Goal: Communication & Community: Answer question/provide support

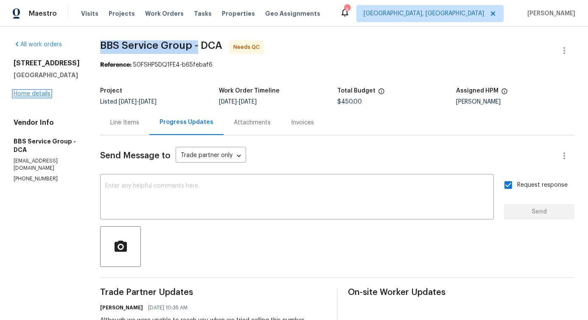
click at [40, 97] on link "Home details" at bounding box center [32, 94] width 37 height 6
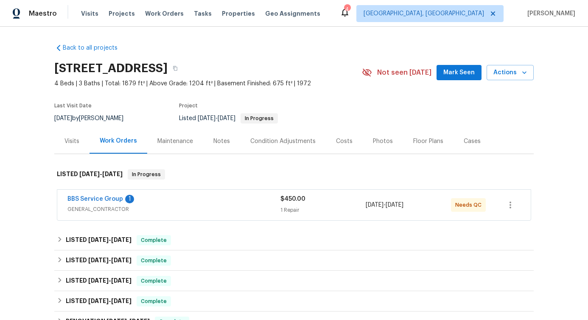
click at [107, 192] on div "BBS Service Group 1 GENERAL_CONTRACTOR $450.00 1 Repair 8/13/2025 - 8/15/2025 N…" at bounding box center [293, 205] width 473 height 31
click at [105, 197] on link "BBS Service Group" at bounding box center [95, 199] width 56 height 6
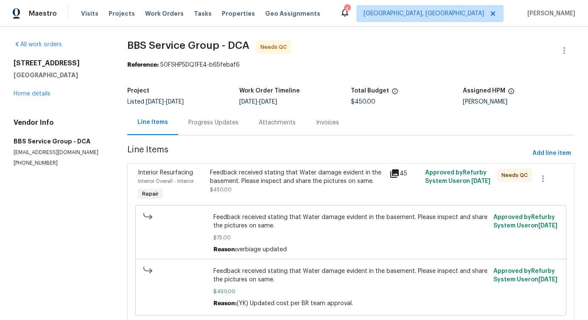
click at [218, 124] on div "Progress Updates" at bounding box center [213, 122] width 50 height 8
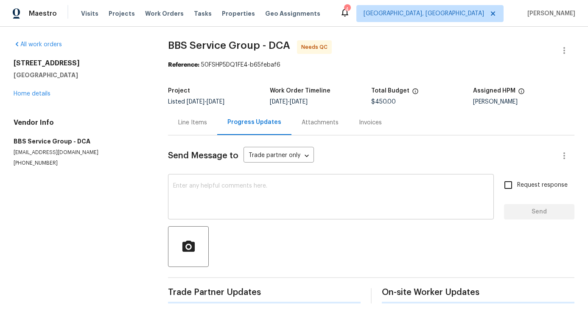
click at [231, 190] on textarea at bounding box center [330, 198] width 315 height 30
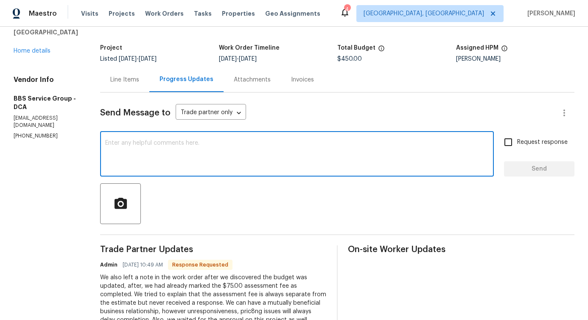
scroll to position [23, 0]
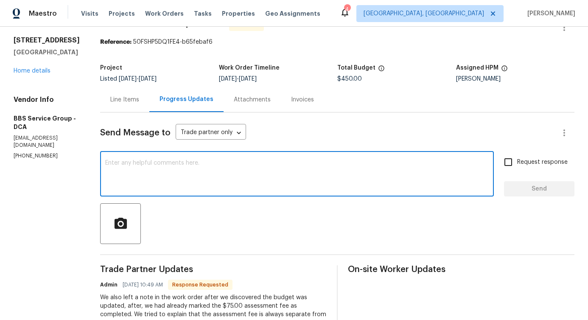
click at [123, 111] on div "Line Items" at bounding box center [124, 99] width 49 height 25
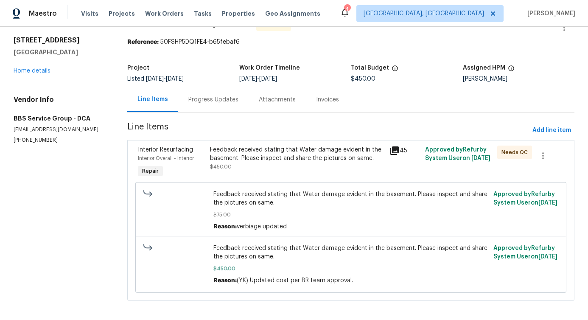
click at [228, 152] on div "Feedback received stating that Water damage evident in the basement. Please ins…" at bounding box center [297, 153] width 174 height 17
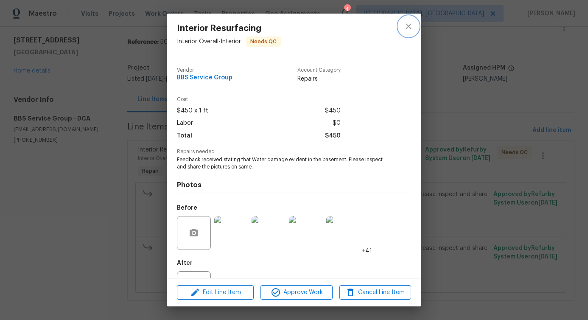
click at [408, 23] on icon "close" at bounding box center [408, 26] width 10 height 10
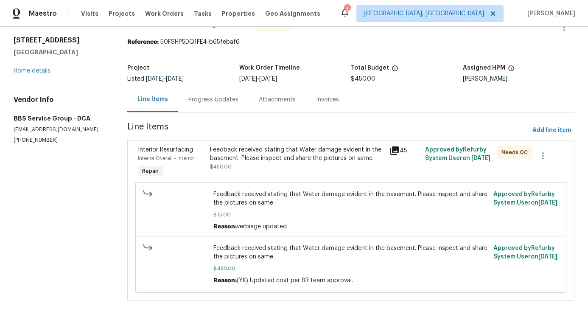
click at [215, 102] on div "Progress Updates" at bounding box center [213, 99] width 50 height 8
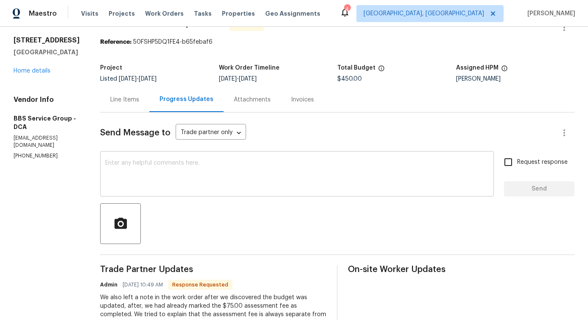
click at [215, 191] on div "x ​" at bounding box center [296, 174] width 393 height 43
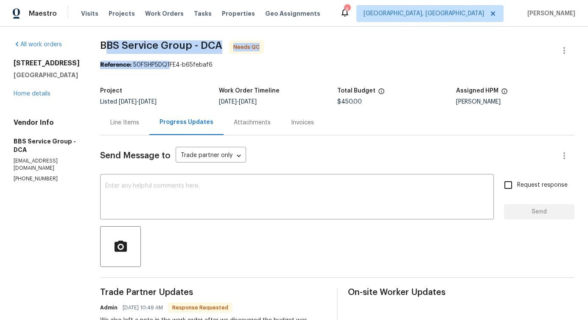
drag, startPoint x: 95, startPoint y: 46, endPoint x: 159, endPoint y: 67, distance: 67.4
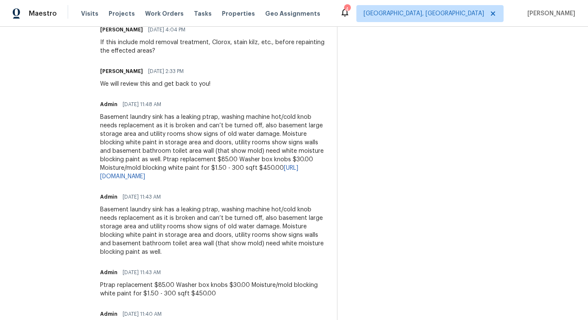
scroll to position [667, 0]
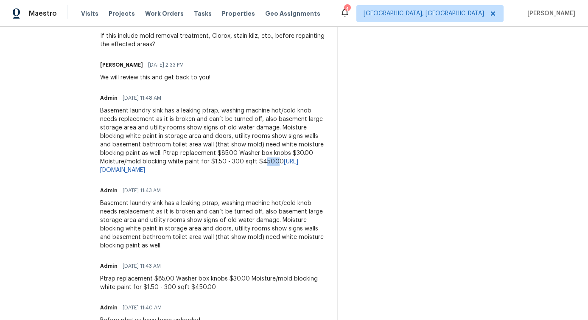
drag, startPoint x: 181, startPoint y: 161, endPoint x: 193, endPoint y: 160, distance: 12.7
click at [193, 160] on div "Basement laundry sink has a leaking ptrap, washing machine hot/cold knob needs …" at bounding box center [213, 140] width 226 height 68
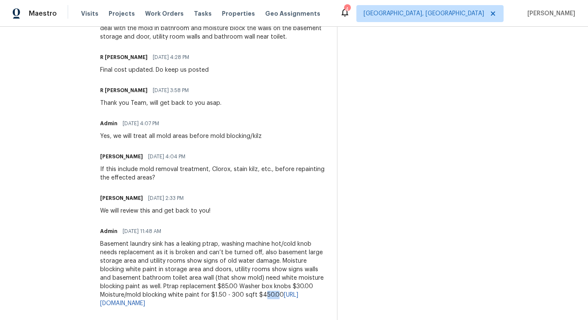
scroll to position [533, 0]
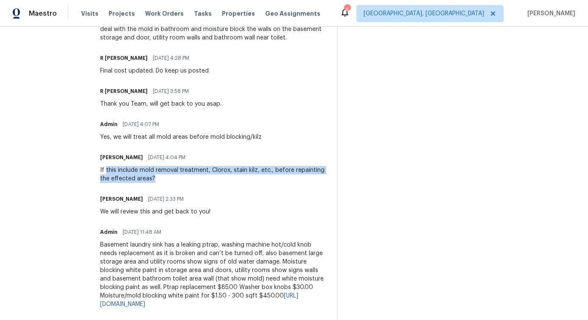
drag, startPoint x: 93, startPoint y: 169, endPoint x: 141, endPoint y: 176, distance: 48.4
click at [141, 176] on div "If this include mold removal treatment, Clorox, stain kilz, etc., before repain…" at bounding box center [213, 174] width 226 height 17
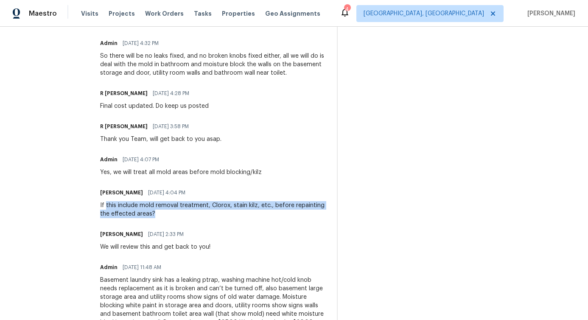
scroll to position [497, 0]
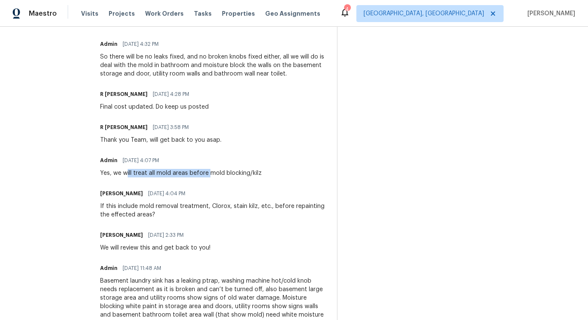
drag, startPoint x: 112, startPoint y: 175, endPoint x: 194, endPoint y: 175, distance: 81.8
click at [194, 175] on div "Yes, we will treat all mold areas before mold blocking/kilz" at bounding box center [181, 173] width 162 height 8
drag, startPoint x: 89, startPoint y: 128, endPoint x: 137, endPoint y: 122, distance: 47.9
click at [137, 122] on div "R Yogesh Kannan 08/15/2025 3:58 PM" at bounding box center [160, 127] width 121 height 12
drag, startPoint x: 96, startPoint y: 105, endPoint x: 166, endPoint y: 104, distance: 69.5
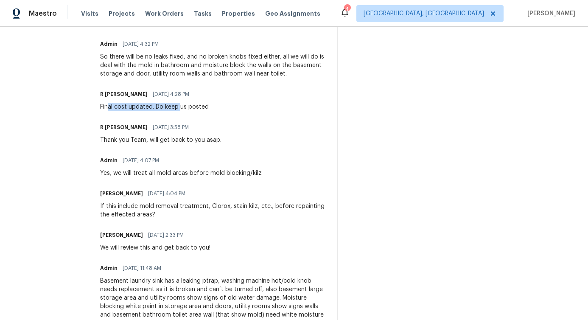
click at [166, 104] on div "Final cost updated. Do keep us posted" at bounding box center [154, 107] width 109 height 8
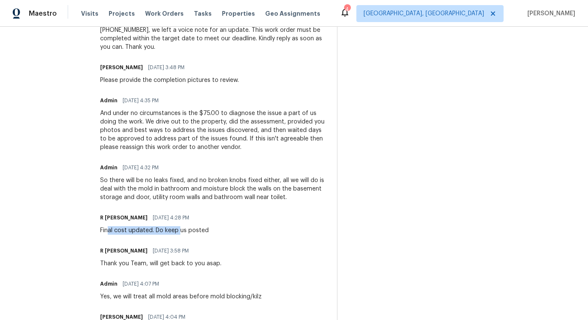
scroll to position [372, 0]
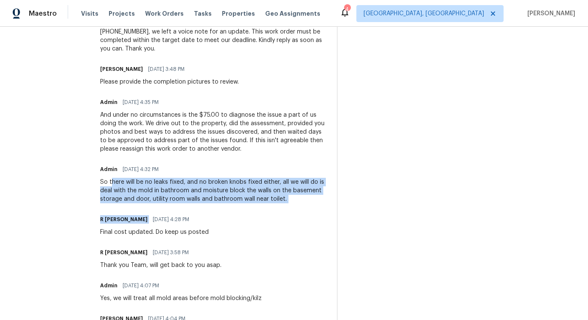
drag, startPoint x: 99, startPoint y: 183, endPoint x: 220, endPoint y: 212, distance: 125.0
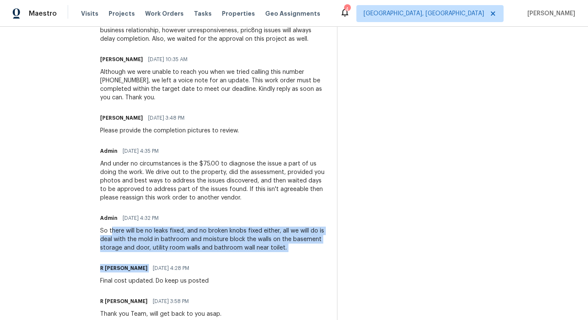
scroll to position [317, 0]
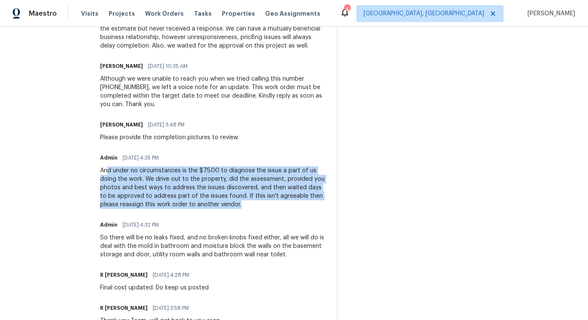
drag, startPoint x: 96, startPoint y: 167, endPoint x: 198, endPoint y: 212, distance: 111.8
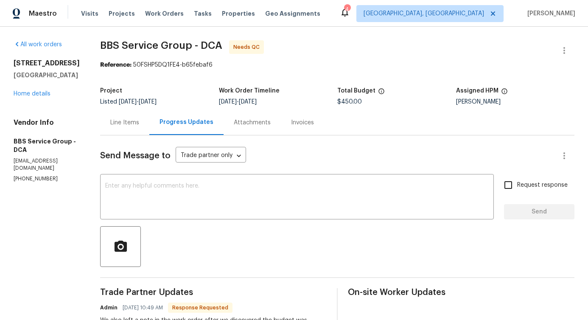
scroll to position [11, 0]
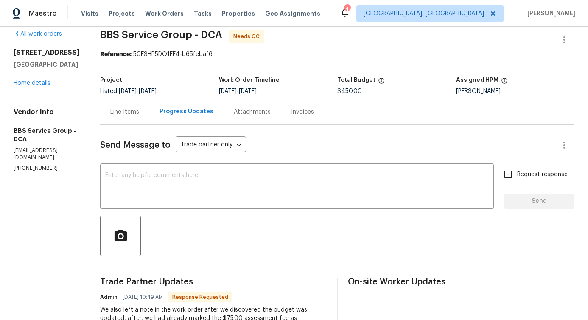
click at [115, 118] on div "Line Items" at bounding box center [124, 111] width 49 height 25
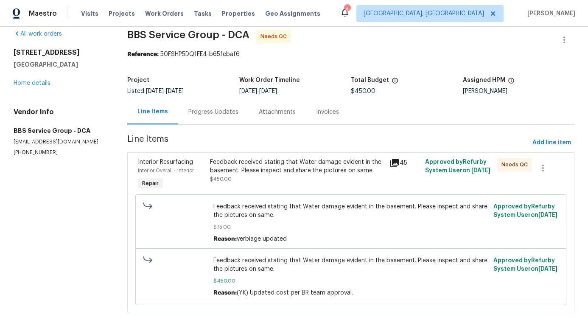
click at [203, 106] on div "Progress Updates" at bounding box center [213, 111] width 70 height 25
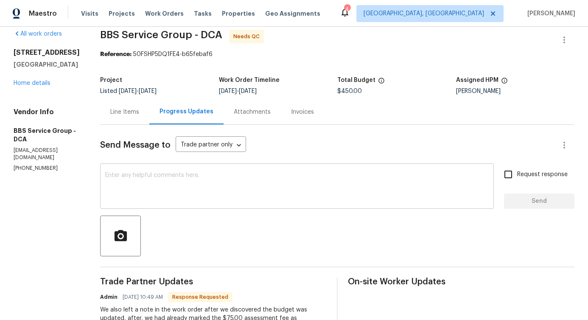
click at [191, 191] on textarea at bounding box center [296, 187] width 383 height 30
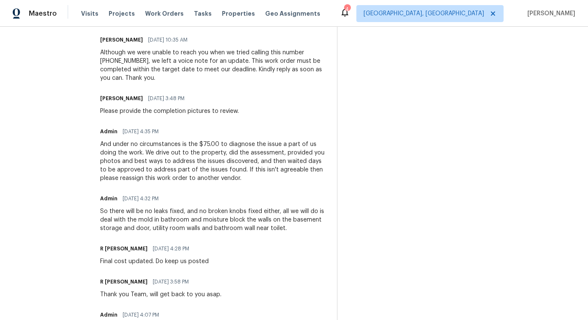
scroll to position [341, 0]
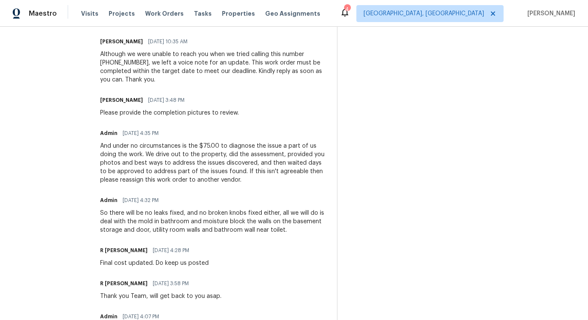
drag, startPoint x: 124, startPoint y: 111, endPoint x: 217, endPoint y: 131, distance: 95.8
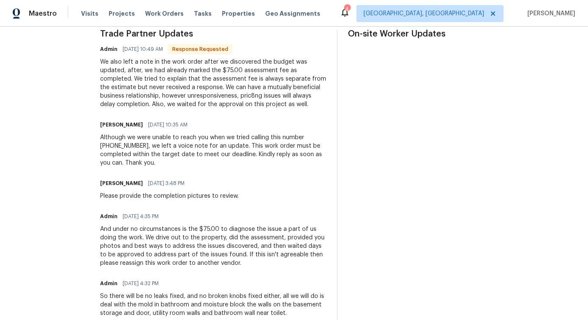
scroll to position [248, 0]
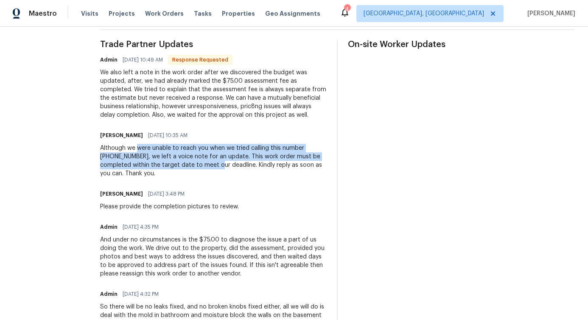
drag, startPoint x: 125, startPoint y: 146, endPoint x: 174, endPoint y: 164, distance: 51.5
click at [174, 164] on div "Although we were unable to reach you when we tried calling this number (202) 82…" at bounding box center [213, 161] width 226 height 34
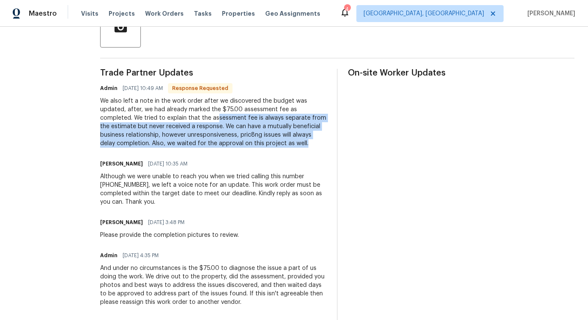
drag, startPoint x: 138, startPoint y: 120, endPoint x: 233, endPoint y: 152, distance: 100.0
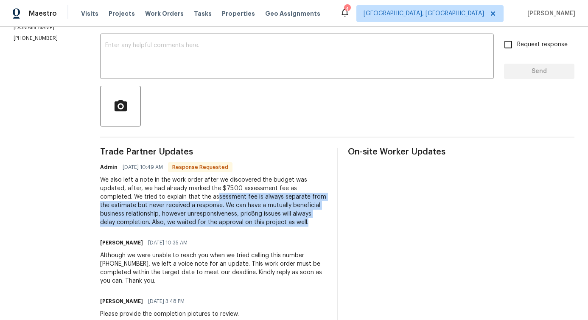
scroll to position [117, 0]
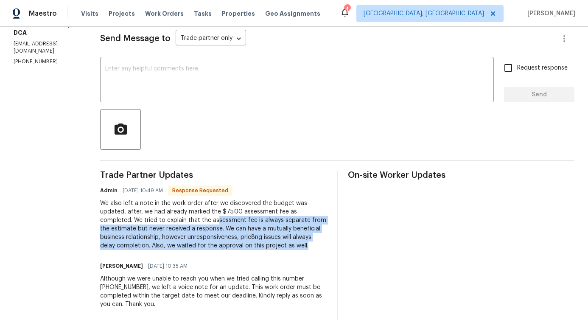
click at [114, 199] on div "We also left a note in the work order after we discovered the budget was update…" at bounding box center [213, 224] width 226 height 51
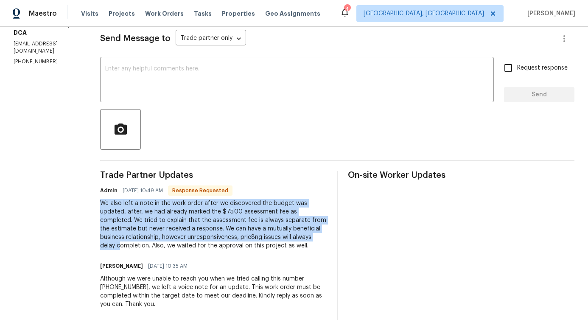
drag, startPoint x: 83, startPoint y: 203, endPoint x: 258, endPoint y: 240, distance: 179.1
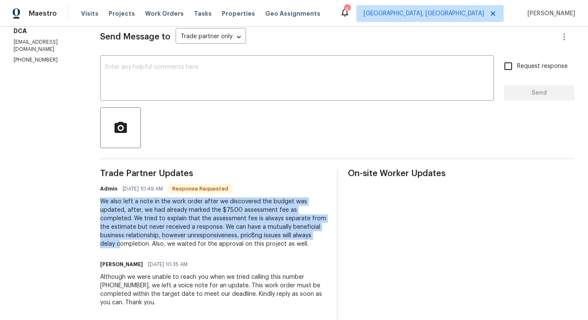
scroll to position [0, 0]
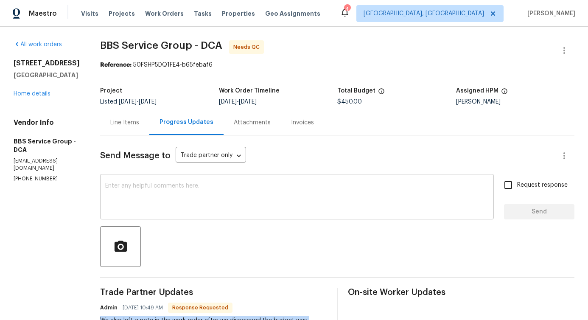
click at [142, 178] on div "x ​" at bounding box center [296, 197] width 393 height 43
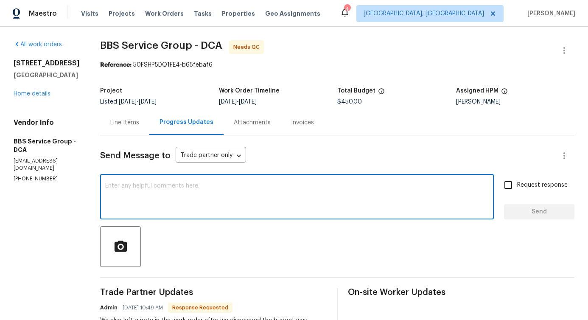
click at [165, 200] on textarea at bounding box center [296, 198] width 383 height 30
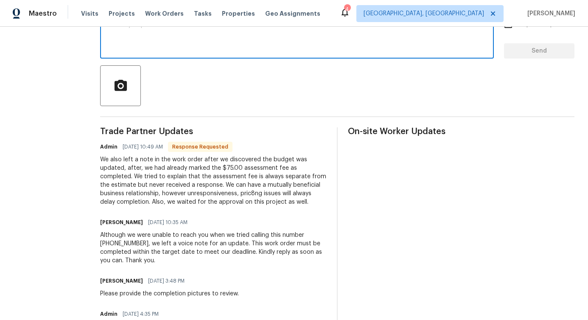
scroll to position [168, 0]
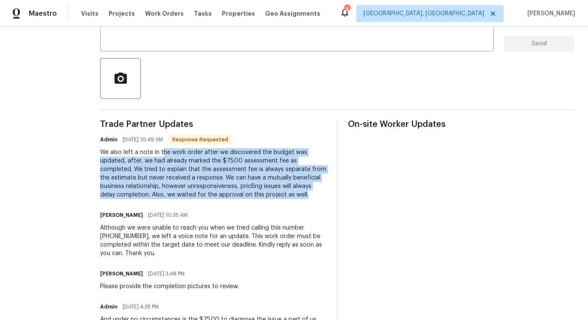
drag, startPoint x: 147, startPoint y: 155, endPoint x: 282, endPoint y: 195, distance: 140.4
click at [282, 195] on div "We also left a note in the work order after we discovered the budget was update…" at bounding box center [213, 173] width 226 height 51
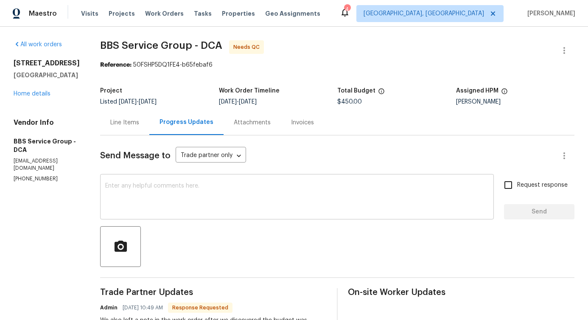
click at [246, 201] on textarea at bounding box center [296, 198] width 383 height 30
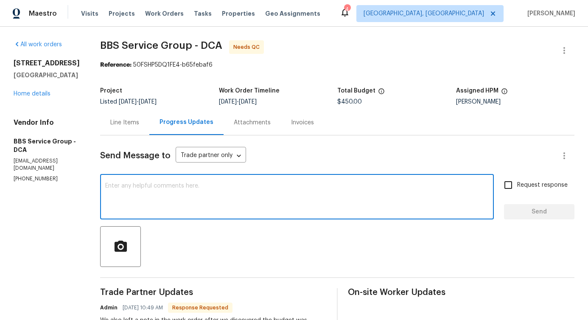
type textarea "C"
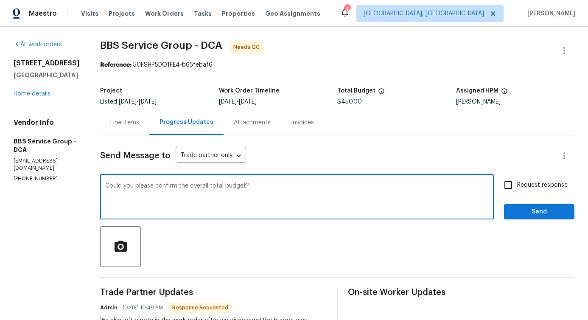
type textarea "Could you please confirm the overall total budget?"
drag, startPoint x: 90, startPoint y: 189, endPoint x: 327, endPoint y: 186, distance: 237.0
click at [327, 186] on div "Could you please confirm the overall total budget? x ​" at bounding box center [296, 197] width 393 height 43
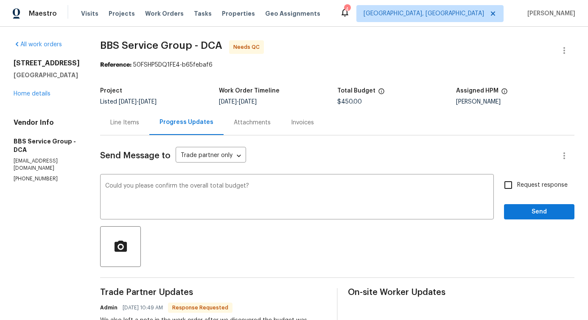
click at [513, 180] on label "Request response" at bounding box center [533, 185] width 68 height 18
click at [513, 180] on input "Request response" at bounding box center [508, 185] width 18 height 18
checkbox input "true"
click at [523, 215] on span "Send" at bounding box center [538, 211] width 57 height 11
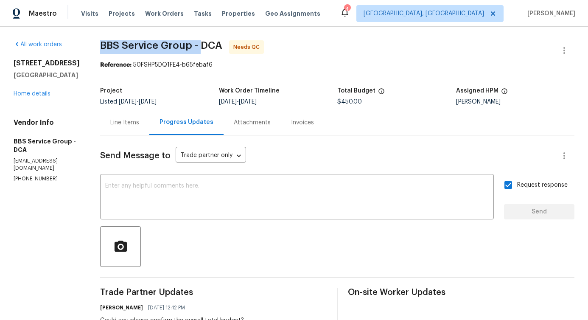
drag, startPoint x: 83, startPoint y: 47, endPoint x: 187, endPoint y: 47, distance: 104.3
copy span "BBS Service Group -"
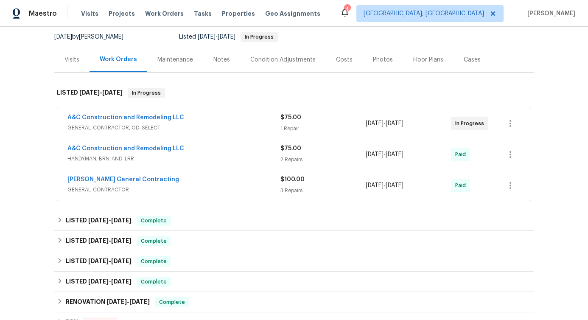
scroll to position [84, 0]
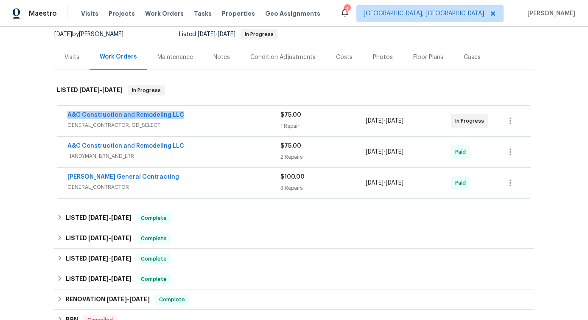
drag, startPoint x: 60, startPoint y: 114, endPoint x: 215, endPoint y: 114, distance: 155.2
click at [215, 114] on div "A&C Construction and Remodeling LLC GENERAL_CONTRACTOR, OD_SELECT $75.00 1 Repa…" at bounding box center [293, 121] width 473 height 31
copy link "A&C Construction and Remodeling LLC"
click at [132, 116] on link "A&C Construction and Remodeling LLC" at bounding box center [125, 115] width 117 height 6
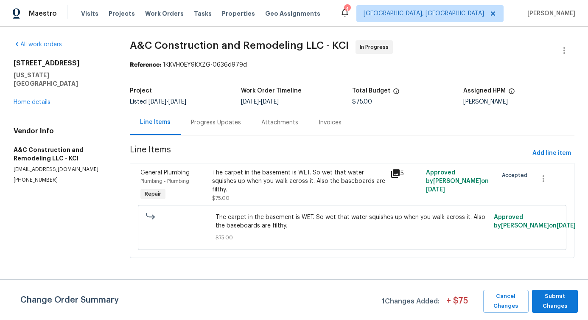
click at [208, 120] on div "Progress Updates" at bounding box center [216, 122] width 50 height 8
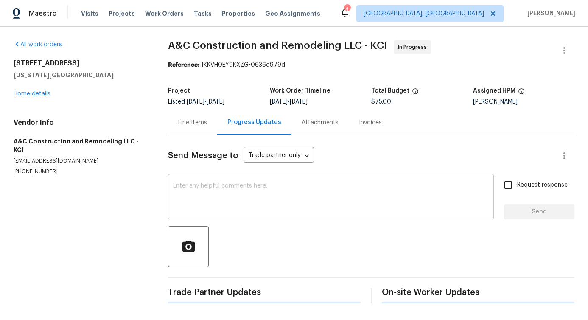
click at [226, 181] on div "x ​" at bounding box center [331, 197] width 326 height 43
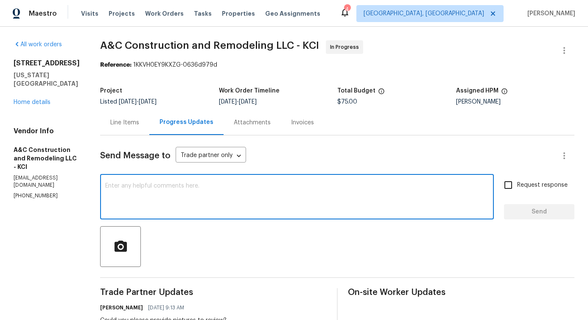
click at [199, 208] on textarea at bounding box center [296, 198] width 383 height 30
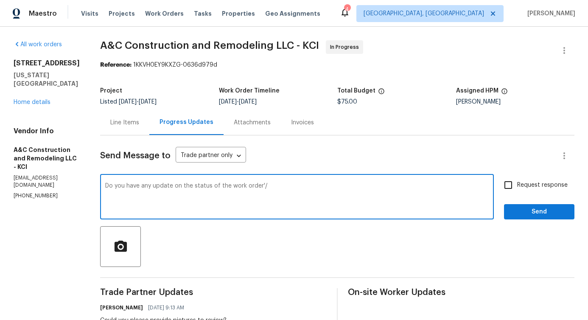
click at [303, 186] on textarea "Do you have any update on the status of the work order'/" at bounding box center [296, 198] width 383 height 30
drag, startPoint x: 162, startPoint y: 196, endPoint x: 391, endPoint y: 196, distance: 229.4
click at [391, 196] on textarea "Do you have any update on the status of the work order?" at bounding box center [296, 198] width 383 height 30
type textarea "Do you have any update on the status of the work order?"
click at [502, 182] on input "Request response" at bounding box center [508, 185] width 18 height 18
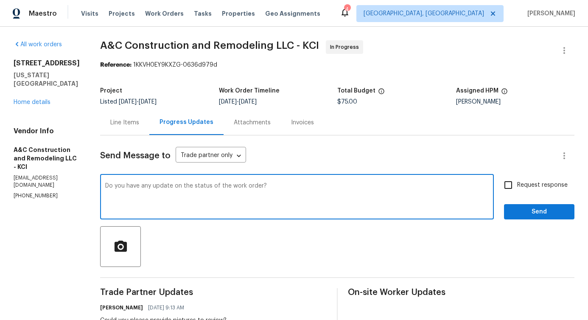
checkbox input "true"
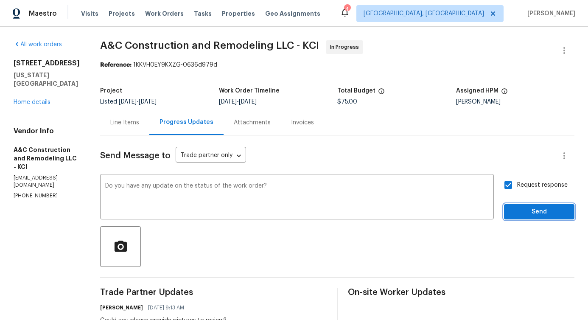
click at [517, 208] on span "Send" at bounding box center [538, 211] width 57 height 11
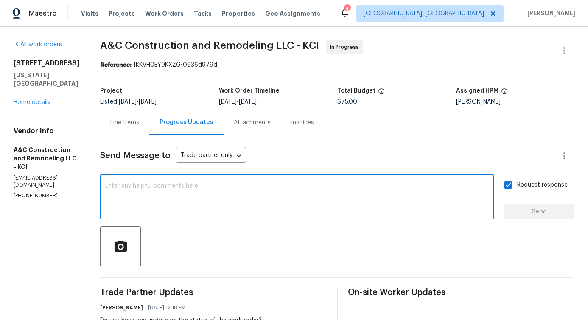
click at [218, 195] on textarea at bounding box center [296, 198] width 383 height 30
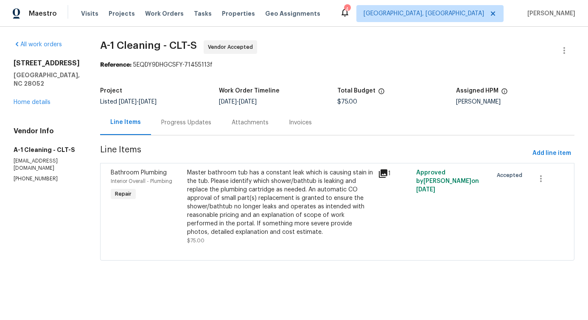
click at [184, 123] on div "Progress Updates" at bounding box center [186, 122] width 50 height 8
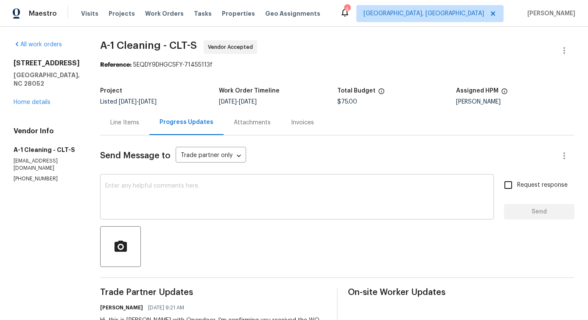
click at [180, 190] on textarea at bounding box center [296, 198] width 383 height 30
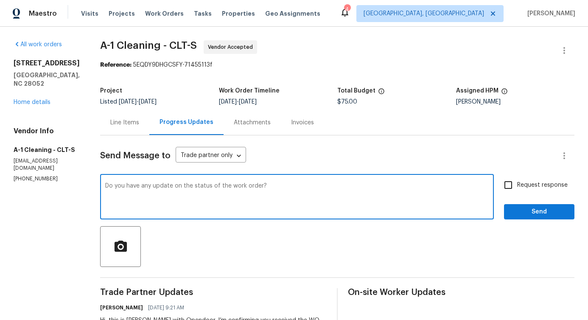
drag, startPoint x: 134, startPoint y: 184, endPoint x: 306, endPoint y: 191, distance: 171.8
click at [306, 191] on textarea "Do you have any update on the status of the work order?" at bounding box center [296, 198] width 383 height 30
type textarea "Do you have any update on the status of the work order?"
click at [506, 187] on input "Request response" at bounding box center [508, 185] width 18 height 18
checkbox input "true"
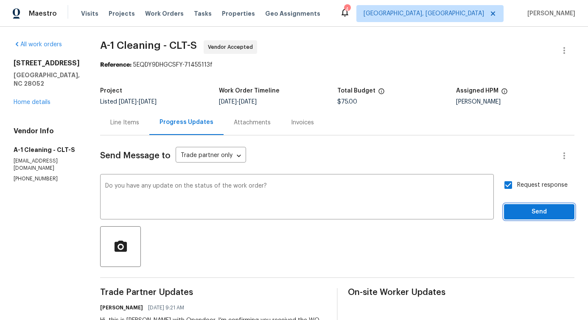
click at [520, 217] on button "Send" at bounding box center [539, 212] width 70 height 16
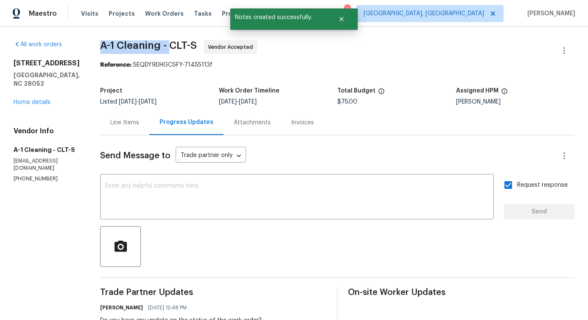
drag, startPoint x: 91, startPoint y: 42, endPoint x: 163, endPoint y: 42, distance: 72.5
click at [163, 42] on div "All work orders 4609 Cottonwood Ln Gastonia, NC 28052 Home details Vendor Info …" at bounding box center [294, 221] width 588 height 388
copy span "A-1 Cleaning -"
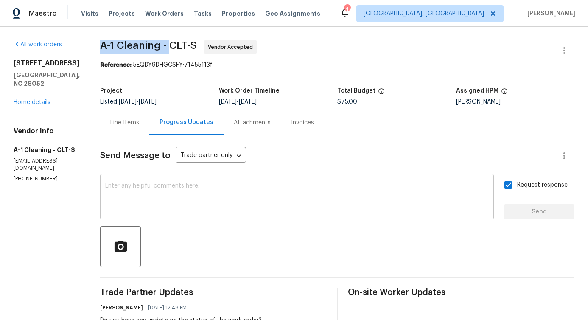
click at [237, 200] on textarea at bounding box center [296, 198] width 383 height 30
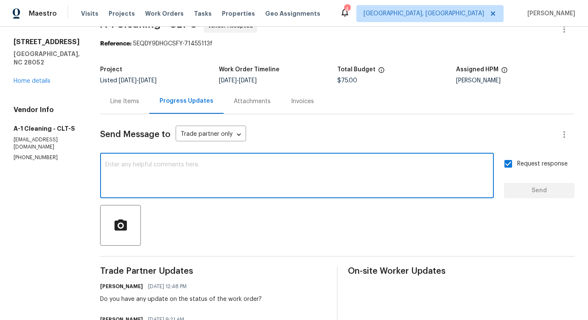
scroll to position [23, 0]
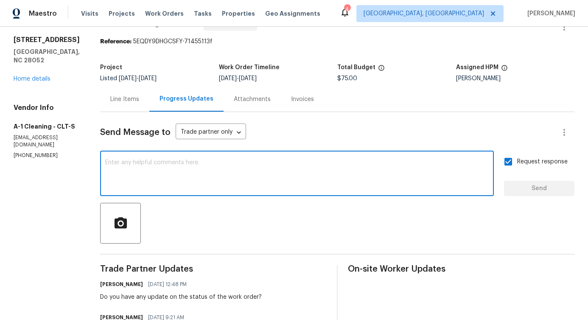
click at [276, 181] on textarea at bounding box center [296, 174] width 383 height 30
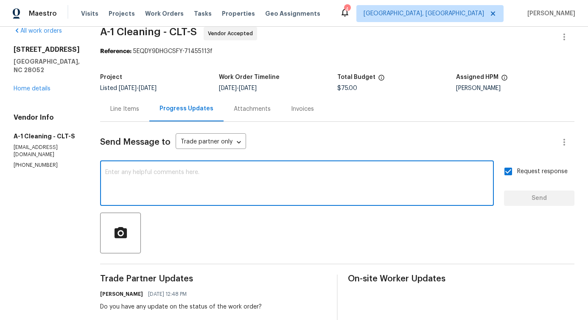
scroll to position [0, 0]
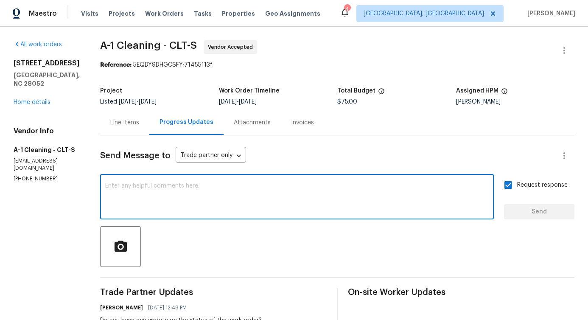
click at [333, 208] on textarea at bounding box center [296, 198] width 383 height 30
click at [42, 99] on link "Home details" at bounding box center [32, 102] width 37 height 6
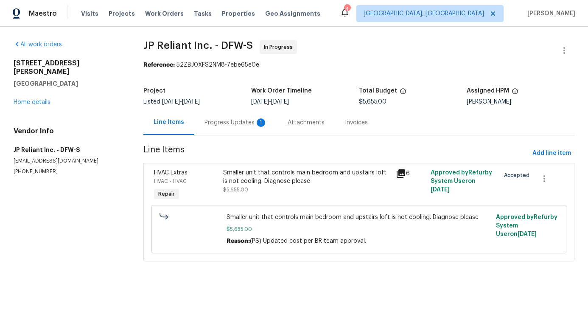
click at [213, 131] on div "Progress Updates 1" at bounding box center [235, 122] width 83 height 25
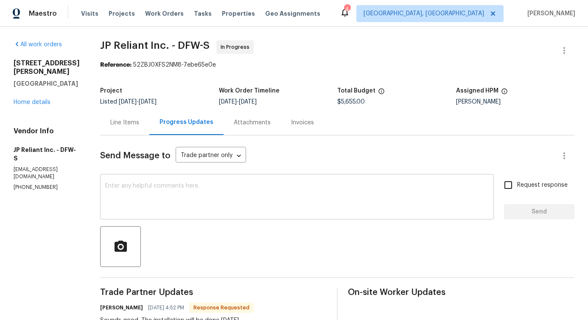
click at [187, 184] on textarea at bounding box center [296, 198] width 383 height 30
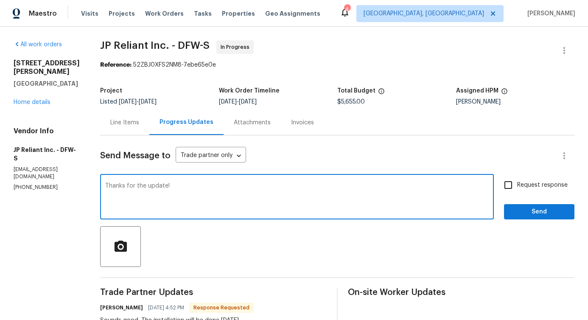
type textarea "Thanks for the update!"
click at [513, 209] on span "Send" at bounding box center [538, 211] width 57 height 11
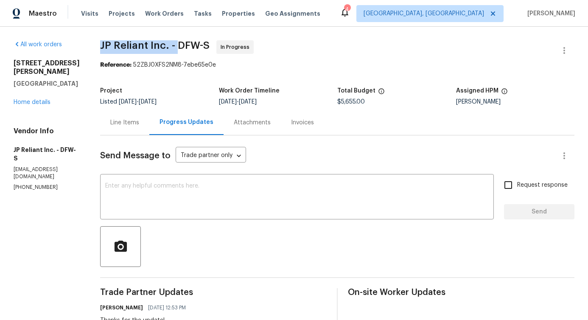
drag, startPoint x: 96, startPoint y: 45, endPoint x: 178, endPoint y: 46, distance: 82.3
copy span "JP Reliant Inc. -"
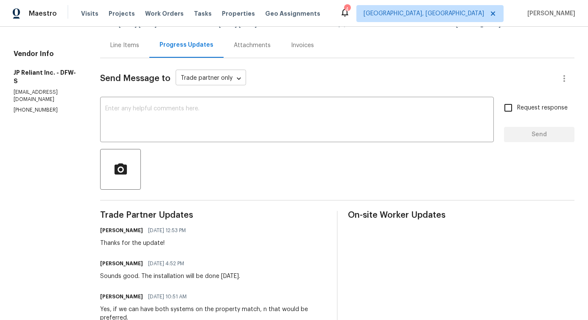
scroll to position [78, 0]
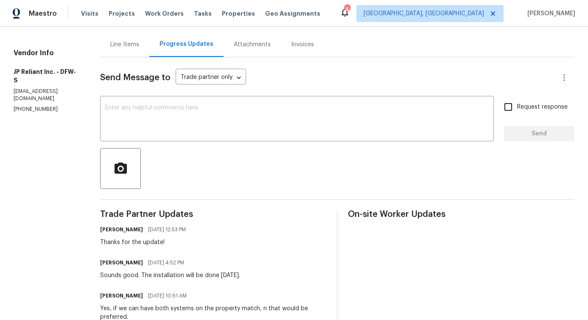
drag, startPoint x: 154, startPoint y: 275, endPoint x: 248, endPoint y: 273, distance: 93.3
click at [240, 273] on div "Sounds good. The installation will be done Thursday." at bounding box center [170, 275] width 140 height 8
copy div "installation will be done Thursday"
